Goal: Task Accomplishment & Management: Use online tool/utility

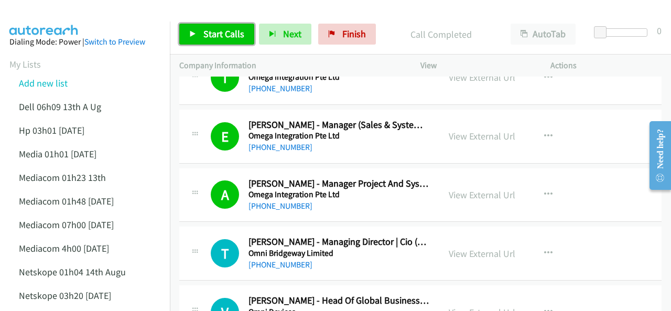
scroll to position [52, 0]
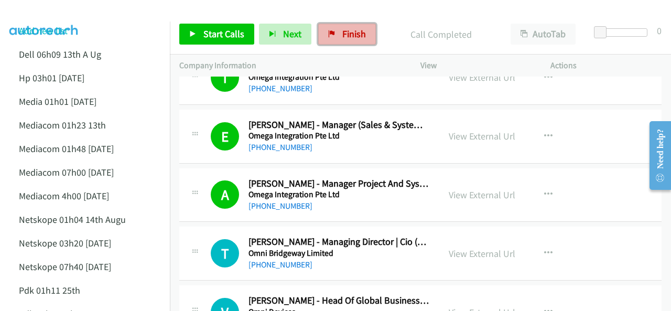
click at [348, 32] on span "Finish" at bounding box center [354, 34] width 24 height 12
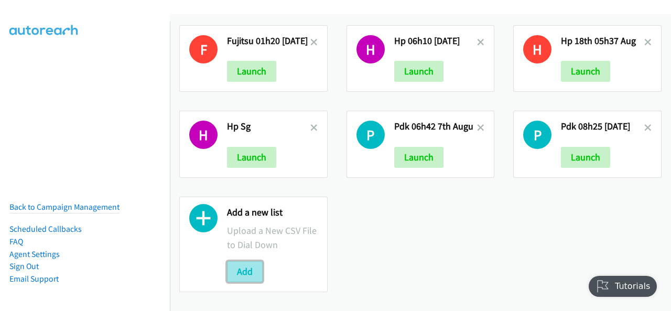
click at [242, 262] on button "Add" at bounding box center [245, 271] width 36 height 21
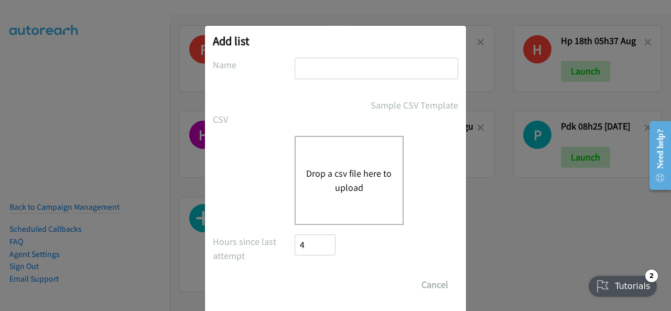
drag, startPoint x: 306, startPoint y: 63, endPoint x: 297, endPoint y: 71, distance: 11.9
click at [297, 71] on input "text" at bounding box center [375, 68] width 163 height 21
paste input "fujitsu 01h07 21st aug"
type input "fujitsu 01h07 21st aug"
click at [331, 184] on button "Drop a csv file here to upload" at bounding box center [349, 180] width 86 height 28
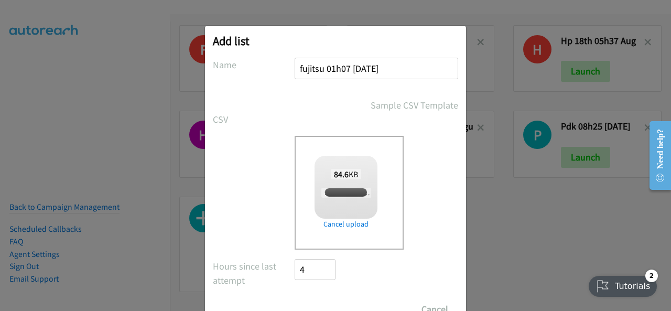
checkbox input "true"
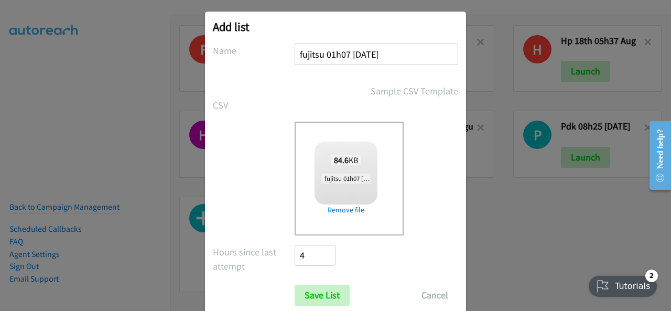
scroll to position [42, 0]
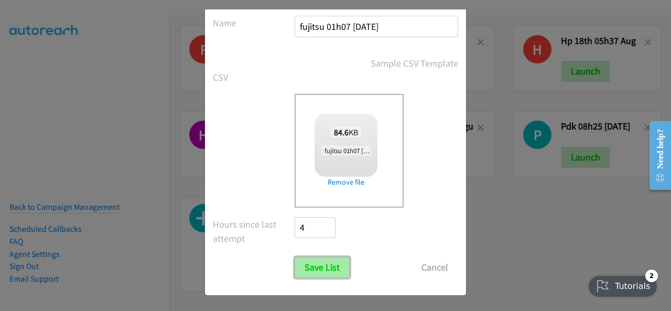
click at [311, 265] on input "Save List" at bounding box center [321, 267] width 55 height 21
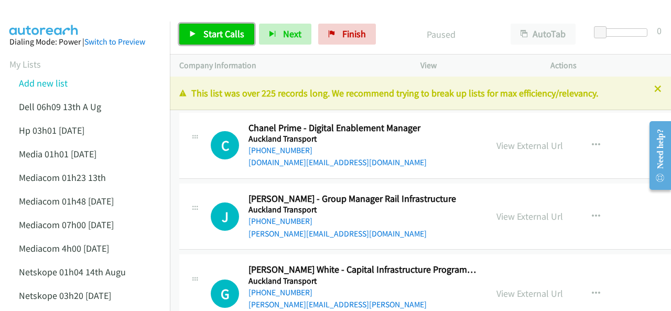
click at [216, 36] on span "Start Calls" at bounding box center [223, 34] width 41 height 12
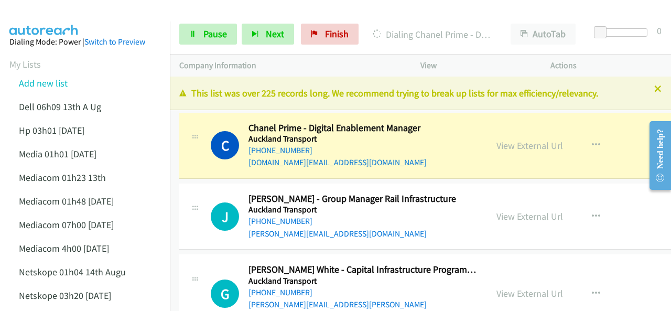
click at [93, 14] on div at bounding box center [330, 20] width 661 height 40
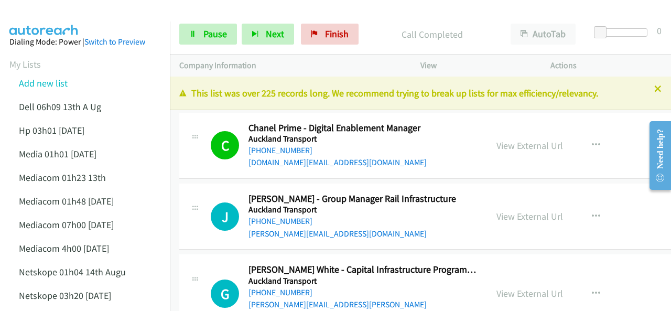
click at [654, 89] on icon at bounding box center [657, 89] width 7 height 7
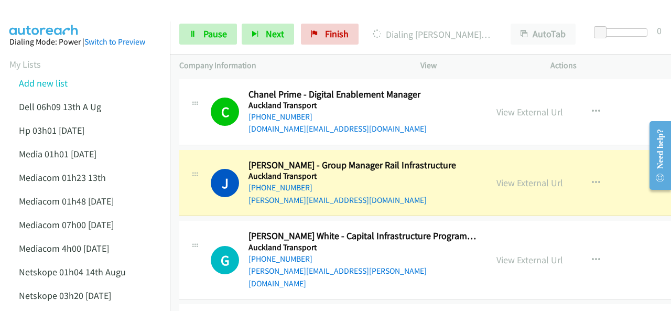
click at [73, 20] on img at bounding box center [44, 18] width 79 height 37
click at [72, 8] on img at bounding box center [44, 18] width 79 height 37
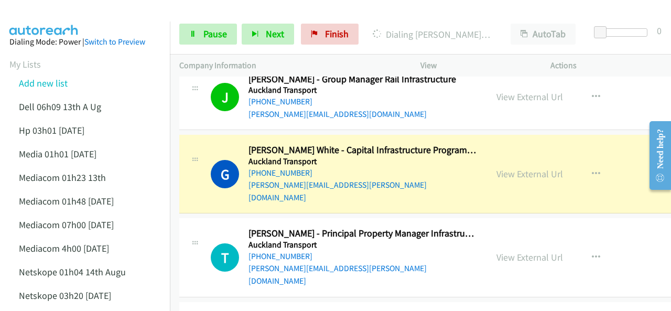
scroll to position [105, 0]
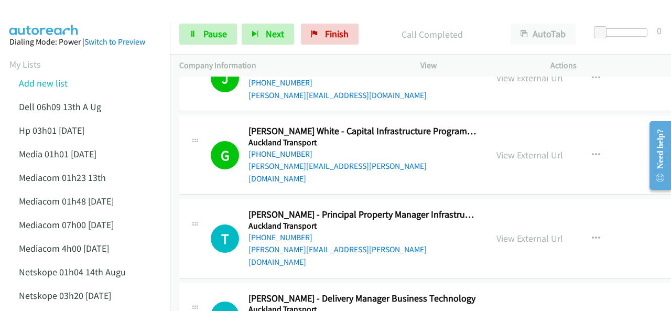
click at [67, 18] on img at bounding box center [44, 18] width 79 height 37
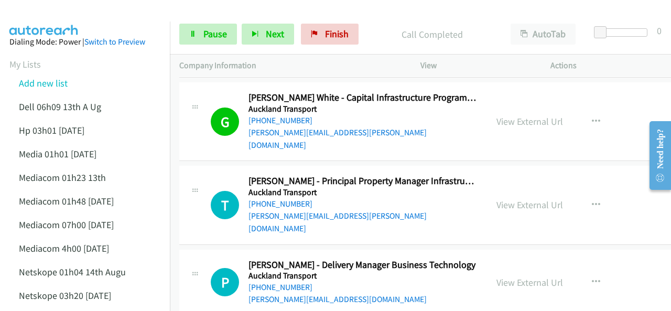
scroll to position [157, 0]
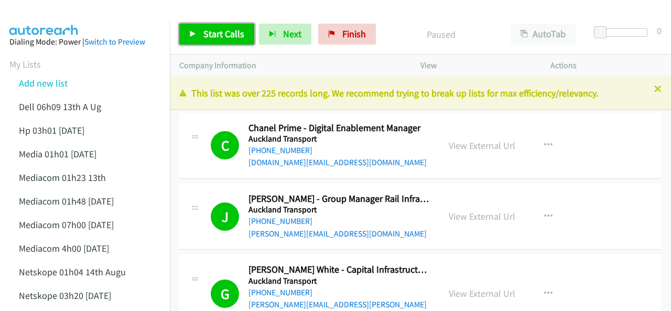
click at [215, 35] on span "Start Calls" at bounding box center [223, 34] width 41 height 12
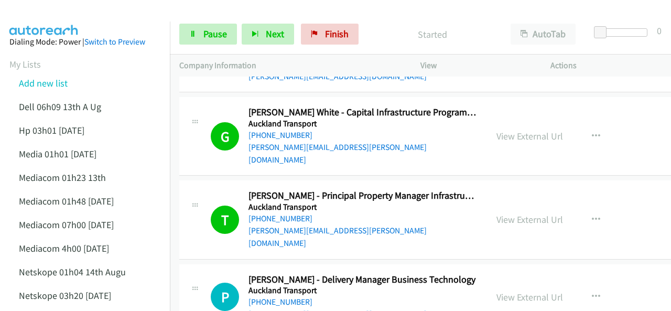
scroll to position [210, 0]
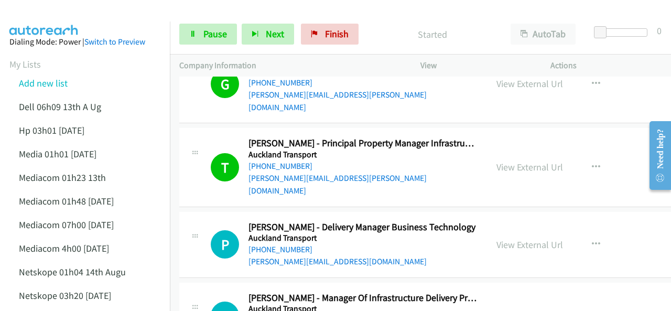
click at [97, 17] on div at bounding box center [330, 20] width 661 height 40
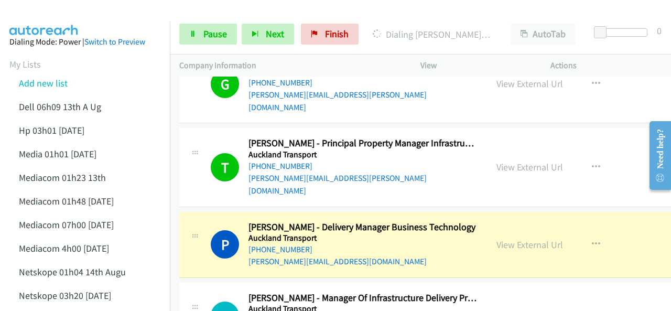
click at [104, 12] on div at bounding box center [330, 20] width 661 height 40
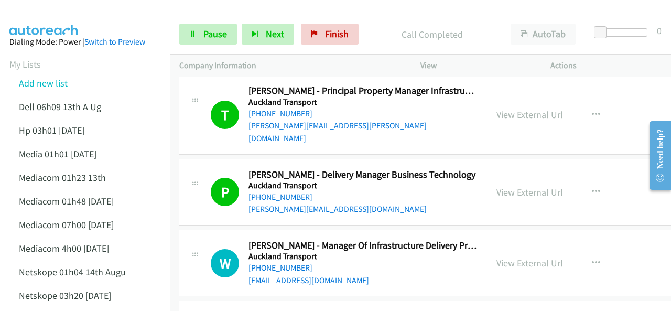
scroll to position [314, 0]
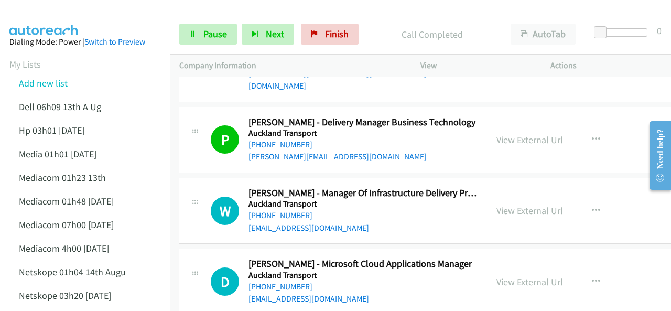
click at [79, 18] on img at bounding box center [44, 18] width 79 height 37
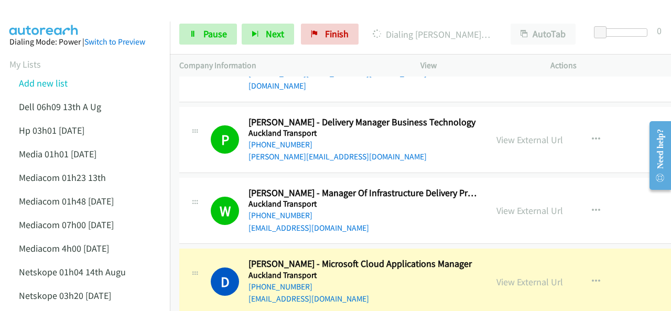
click at [44, 11] on img at bounding box center [44, 18] width 79 height 37
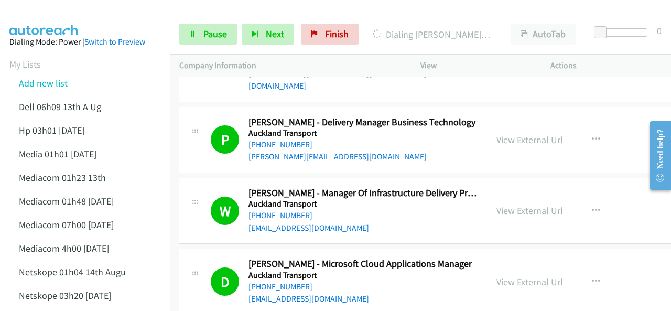
click at [62, 10] on img at bounding box center [44, 18] width 79 height 37
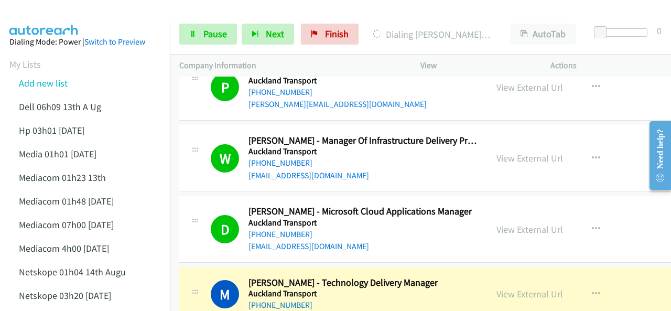
scroll to position [419, 0]
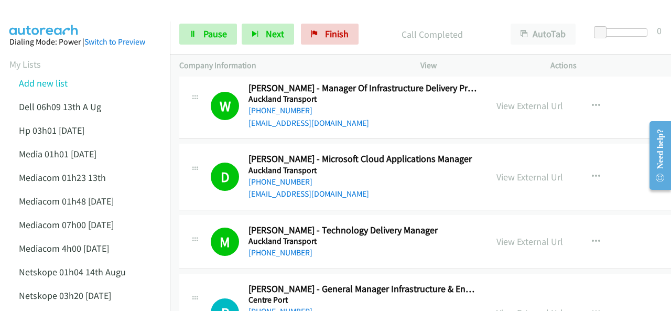
click at [75, 18] on img at bounding box center [44, 18] width 79 height 37
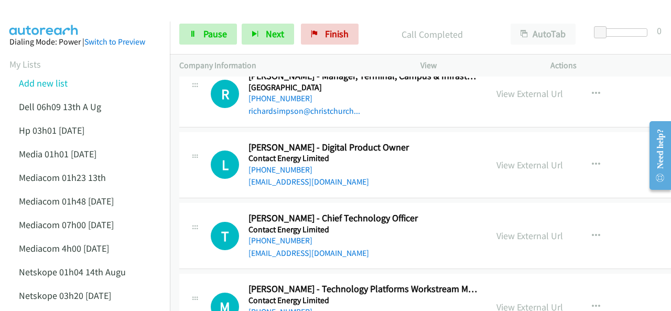
scroll to position [681, 0]
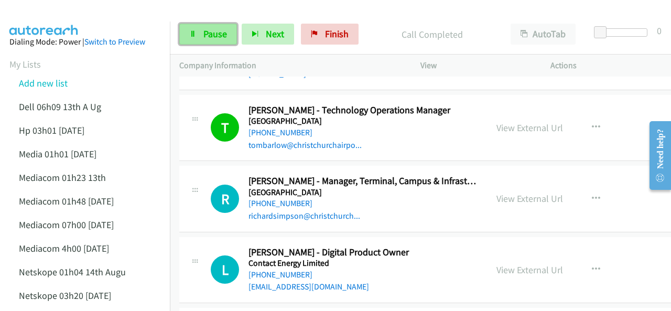
click at [206, 36] on span "Pause" at bounding box center [215, 34] width 24 height 12
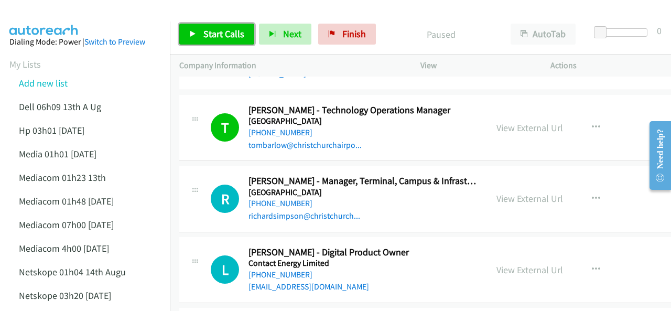
click at [217, 37] on span "Start Calls" at bounding box center [223, 34] width 41 height 12
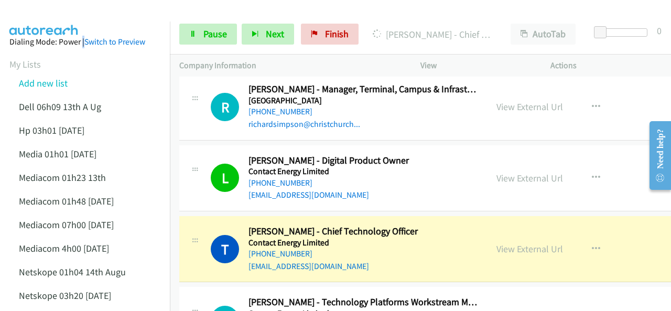
scroll to position [786, 0]
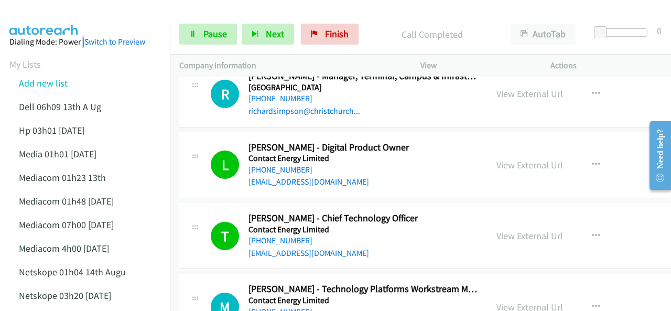
click at [65, 16] on img at bounding box center [44, 18] width 79 height 37
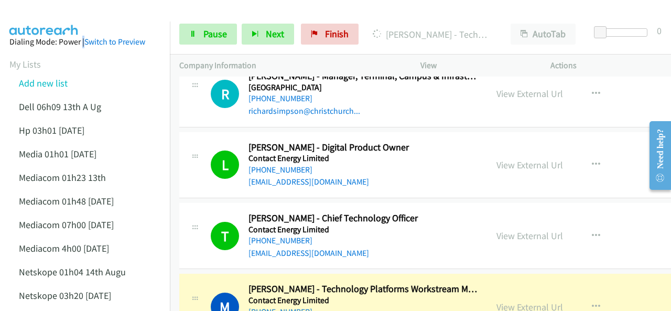
click at [92, 14] on div at bounding box center [330, 20] width 661 height 40
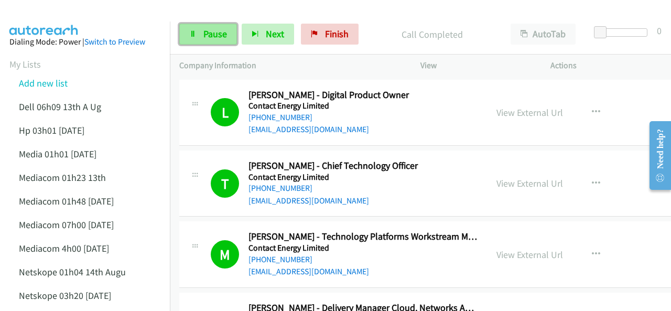
click at [198, 36] on link "Pause" at bounding box center [208, 34] width 58 height 21
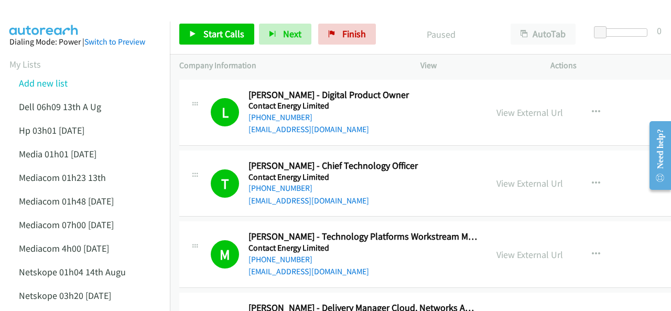
click at [112, 21] on main "Start Calls Pause Next Finish Paused AutoTab AutoTab 0 Company Information Info…" at bounding box center [335, 25] width 671 height 50
